Goal: Task Accomplishment & Management: Manage account settings

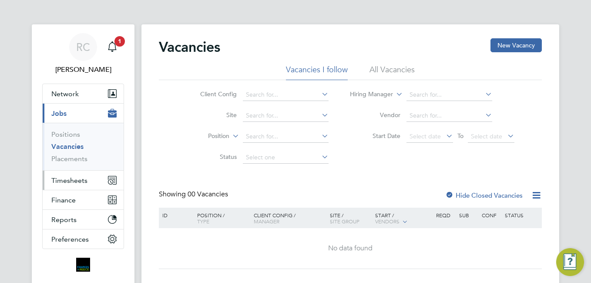
click at [64, 184] on span "Timesheets" at bounding box center [69, 180] width 36 height 8
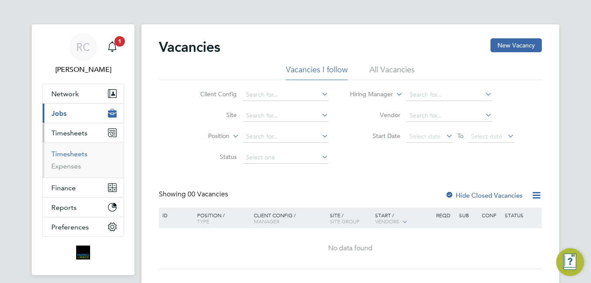
click at [76, 153] on link "Timesheets" at bounding box center [69, 154] width 36 height 8
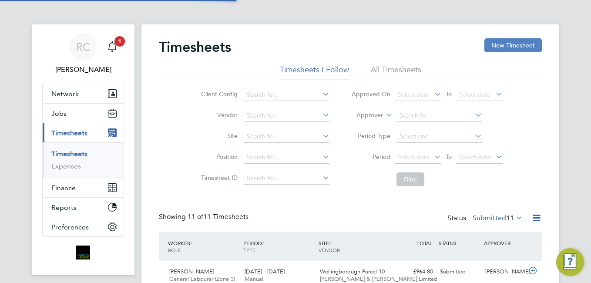
click at [505, 45] on button "New Timesheet" at bounding box center [513, 45] width 57 height 14
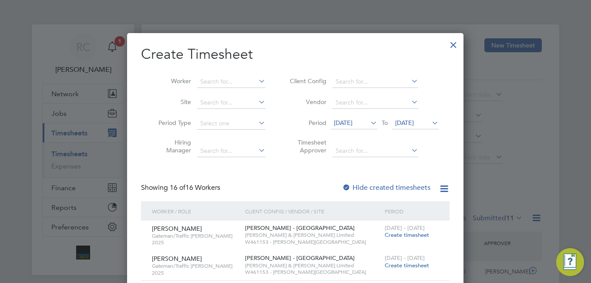
drag, startPoint x: 456, startPoint y: 42, endPoint x: 451, endPoint y: 47, distance: 6.5
click at [457, 42] on div at bounding box center [454, 43] width 16 height 16
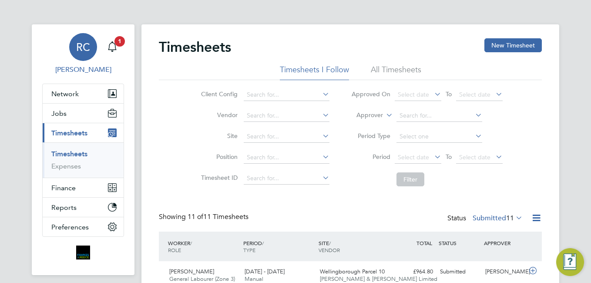
click at [123, 51] on link "RC [PERSON_NAME]" at bounding box center [83, 54] width 82 height 42
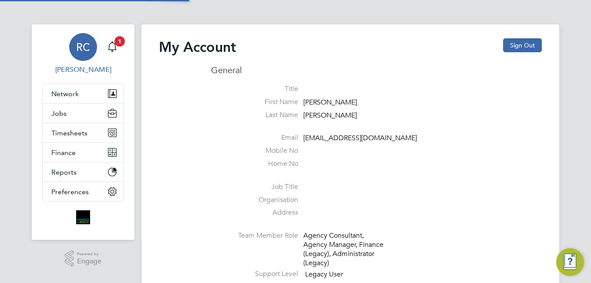
type input "[EMAIL_ADDRESS][DOMAIN_NAME]"
click at [123, 48] on link "RC [PERSON_NAME]" at bounding box center [83, 54] width 82 height 42
click at [121, 42] on span "1" at bounding box center [120, 41] width 10 height 10
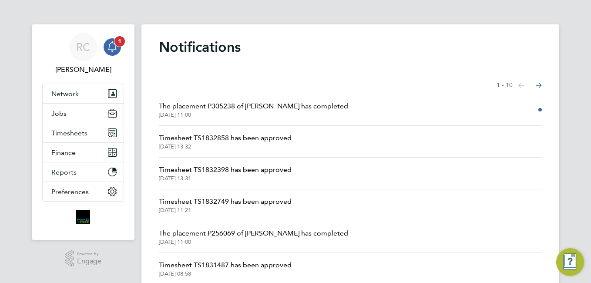
click at [108, 47] on icon "Main navigation" at bounding box center [112, 46] width 10 height 10
click at [93, 126] on button "Timesheets" at bounding box center [83, 132] width 81 height 19
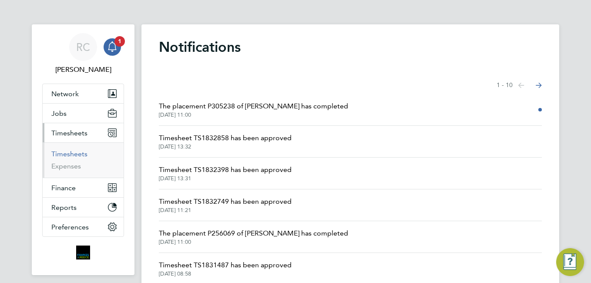
click at [79, 152] on link "Timesheets" at bounding box center [69, 154] width 36 height 8
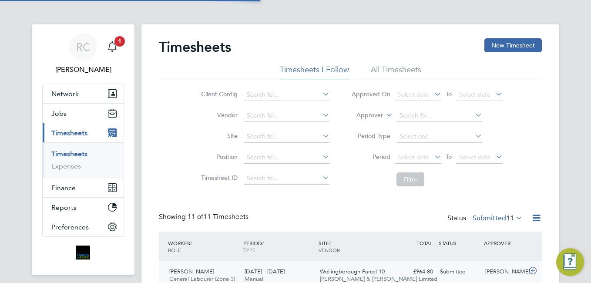
scroll to position [29, 76]
